Goal: Information Seeking & Learning: Compare options

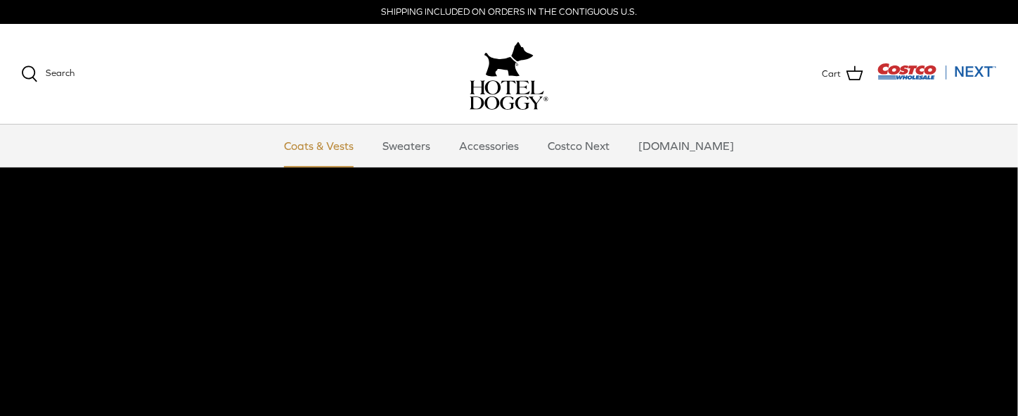
click at [356, 147] on link "Coats & Vests" at bounding box center [318, 145] width 95 height 42
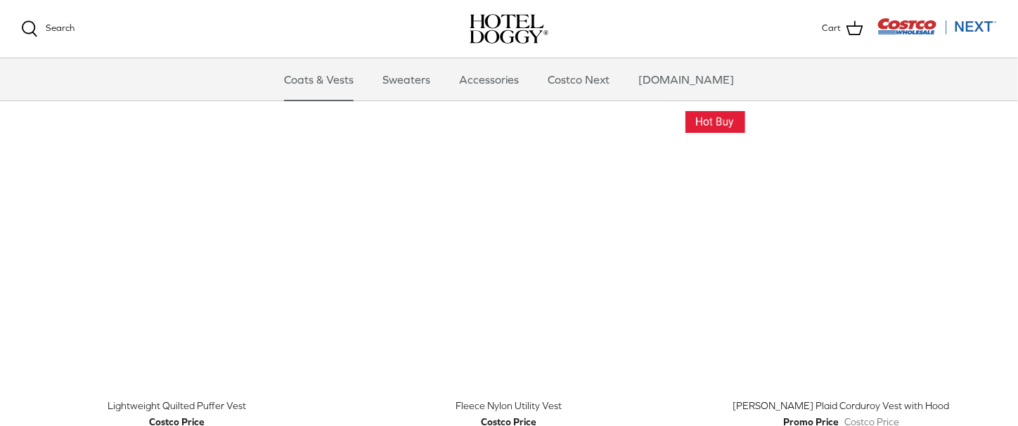
scroll to position [1687, 0]
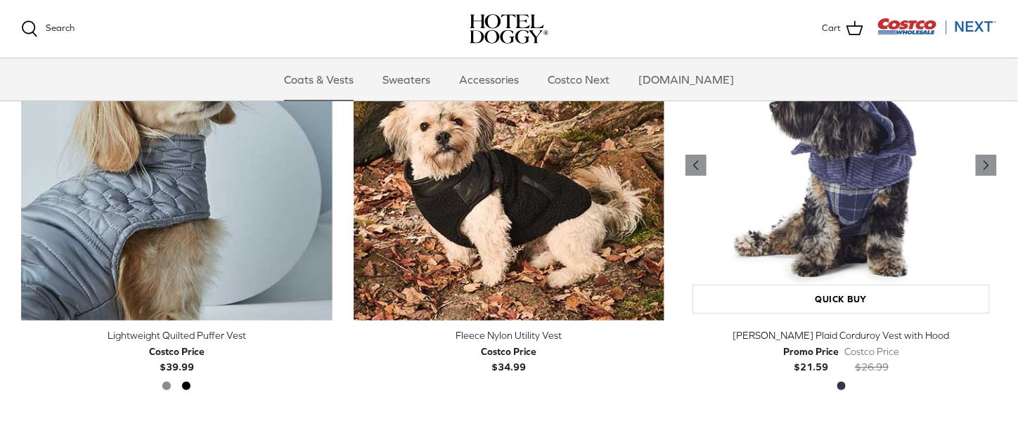
click at [847, 175] on img "Melton Plaid Corduroy Vest with Hood" at bounding box center [841, 165] width 311 height 311
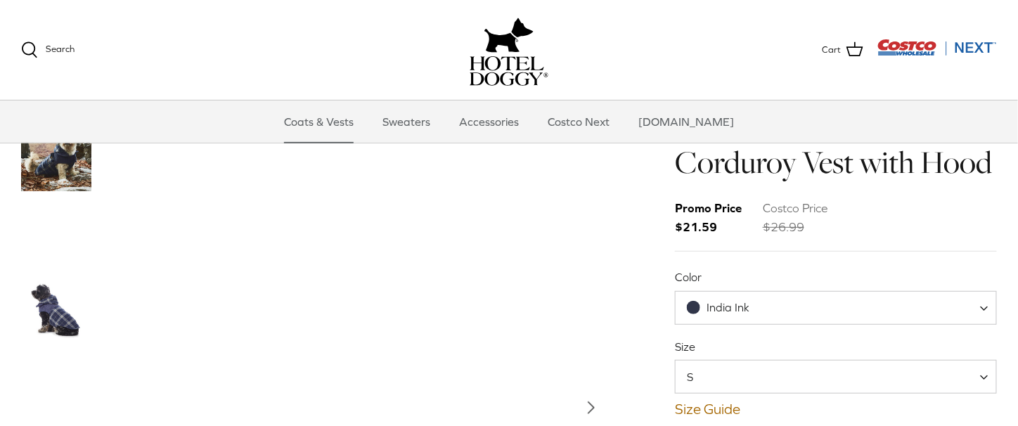
scroll to position [141, 0]
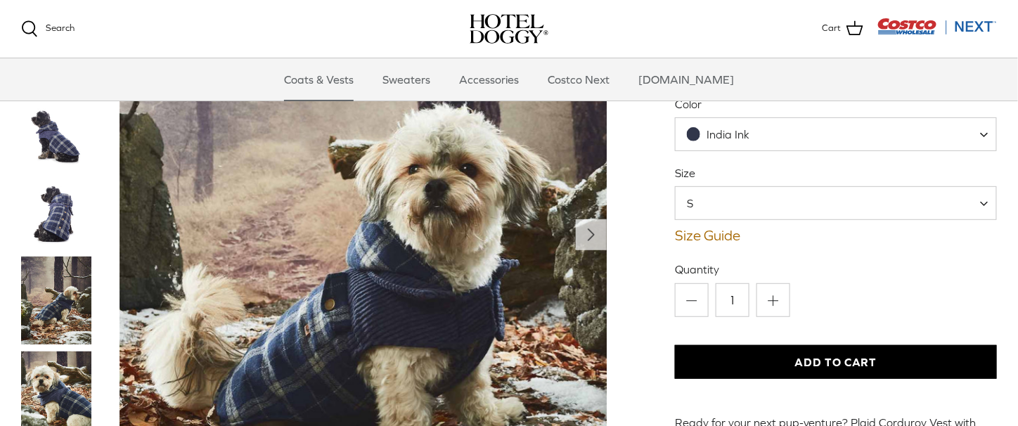
click at [59, 137] on img "Thumbnail Link" at bounding box center [56, 137] width 70 height 70
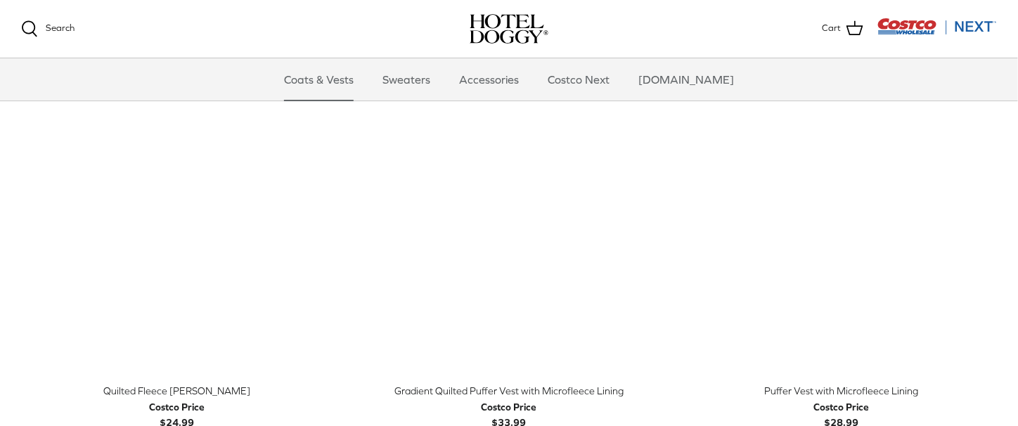
scroll to position [2111, 0]
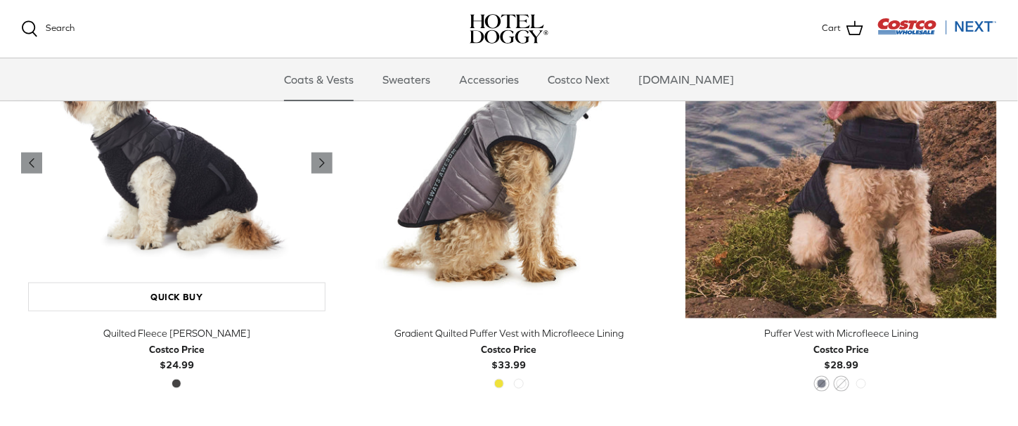
click at [201, 184] on img "Quilted Fleece Melton Vest" at bounding box center [176, 163] width 311 height 311
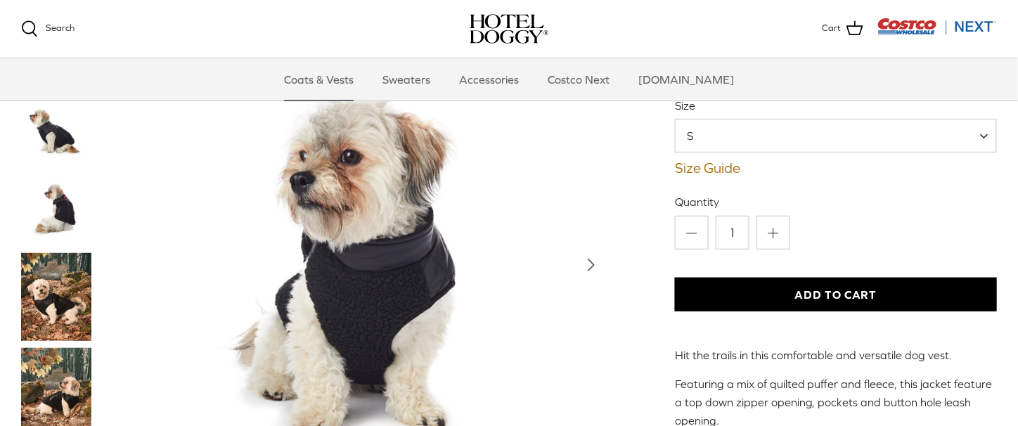
scroll to position [211, 0]
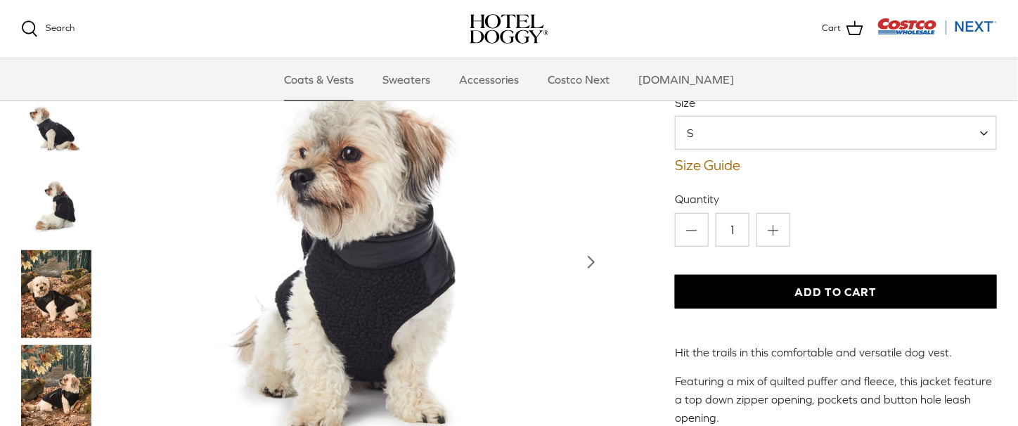
click at [68, 139] on img "Thumbnail Link" at bounding box center [56, 131] width 70 height 70
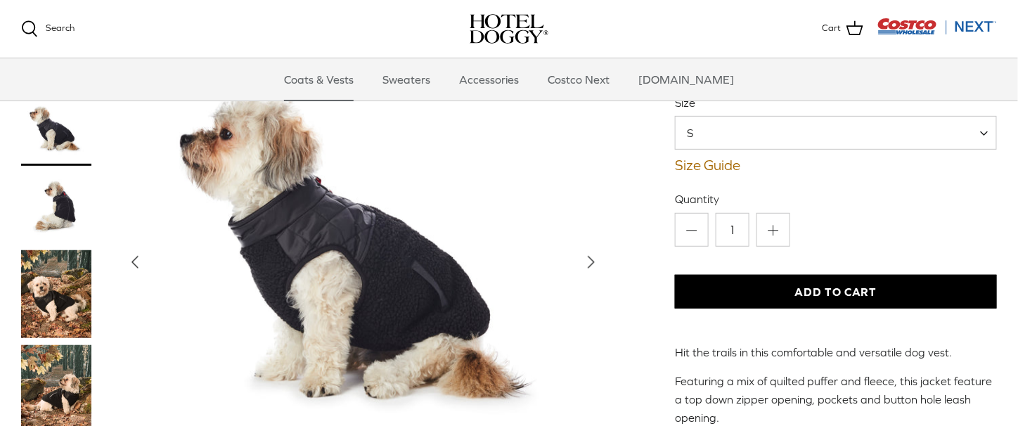
click at [63, 200] on img "Thumbnail Link" at bounding box center [56, 208] width 70 height 70
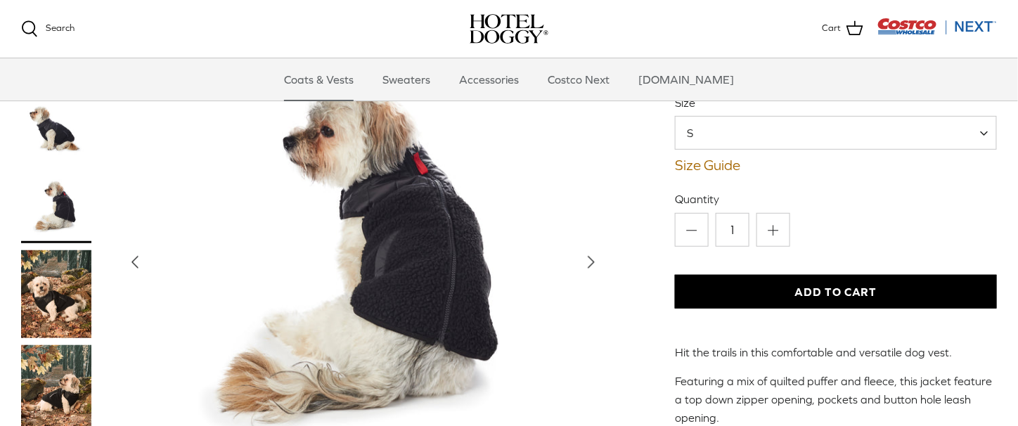
scroll to position [0, 0]
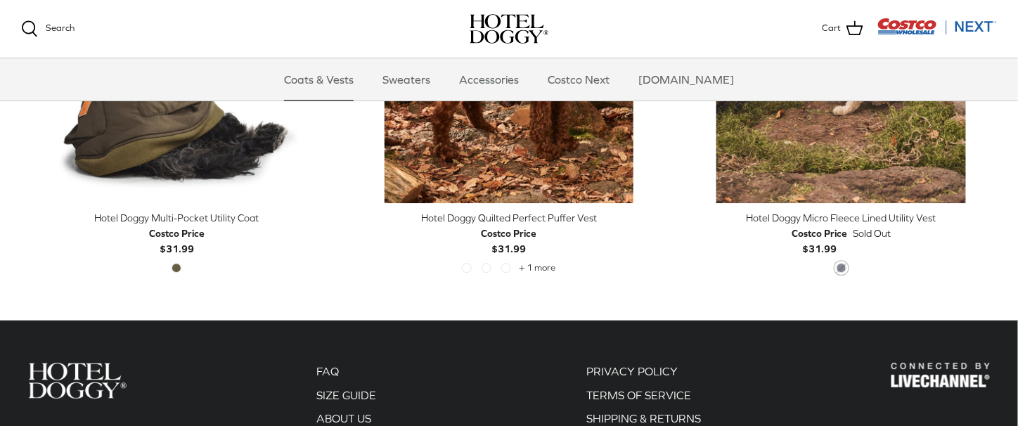
scroll to position [2954, 0]
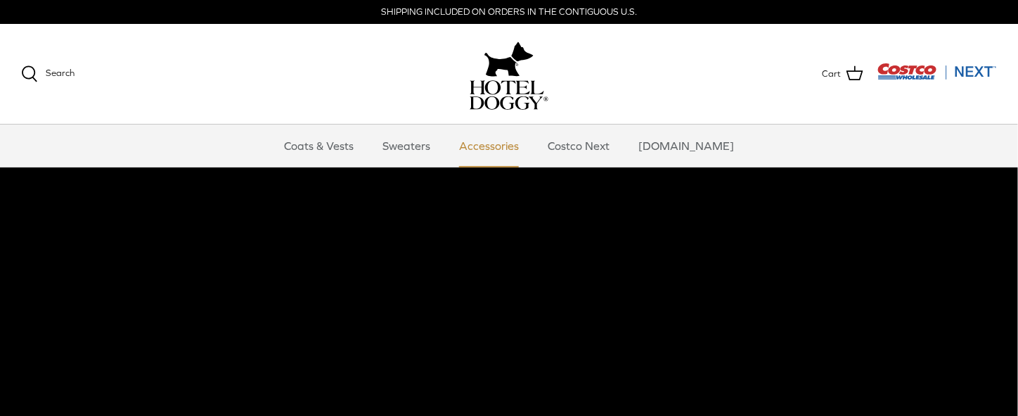
click at [506, 143] on link "Accessories" at bounding box center [488, 145] width 85 height 42
